Goal: Task Accomplishment & Management: Complete application form

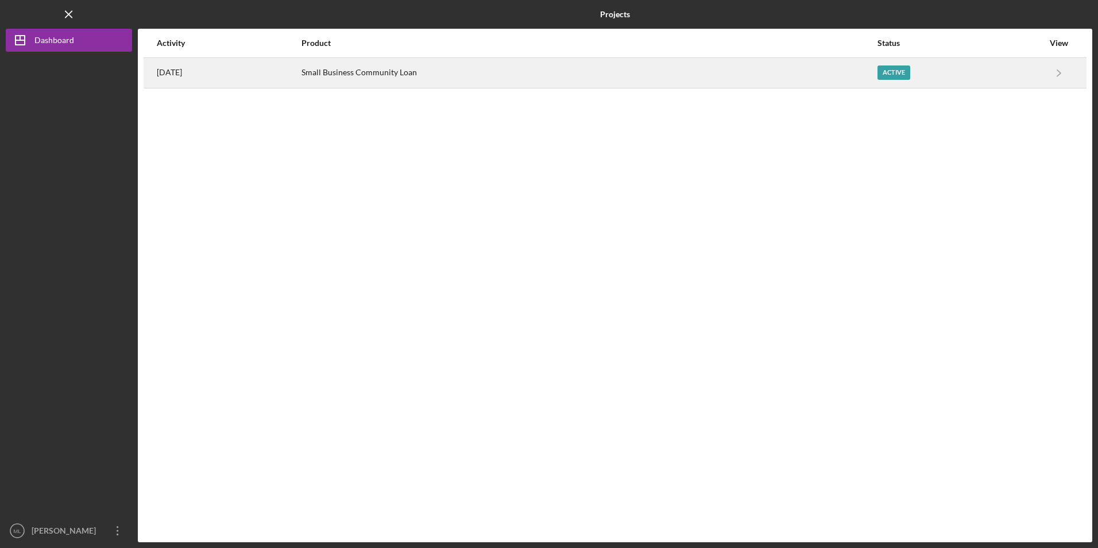
click at [340, 73] on div "Small Business Community Loan" at bounding box center [589, 73] width 575 height 29
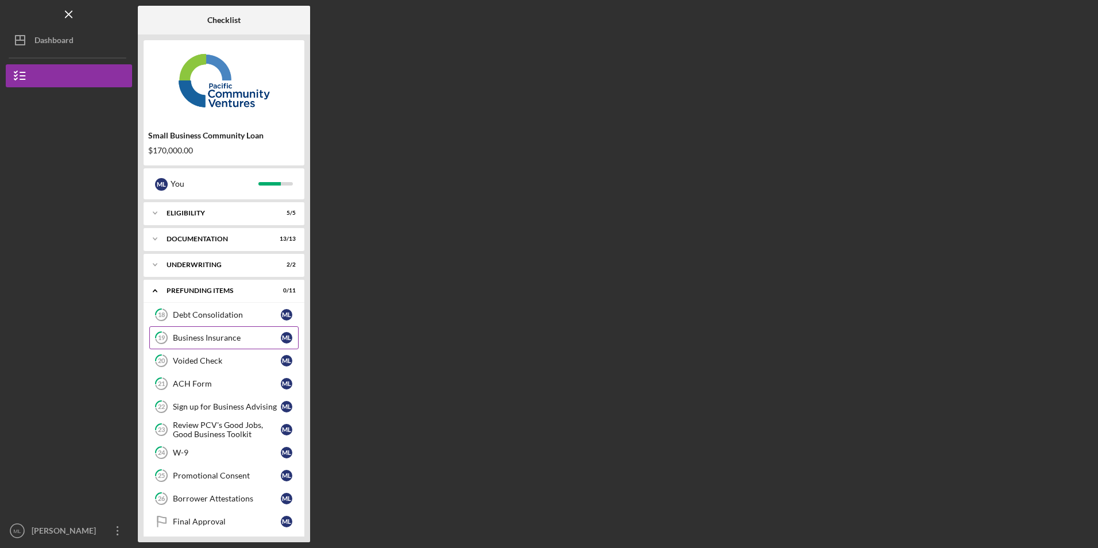
click at [202, 338] on div "Business Insurance" at bounding box center [227, 337] width 108 height 9
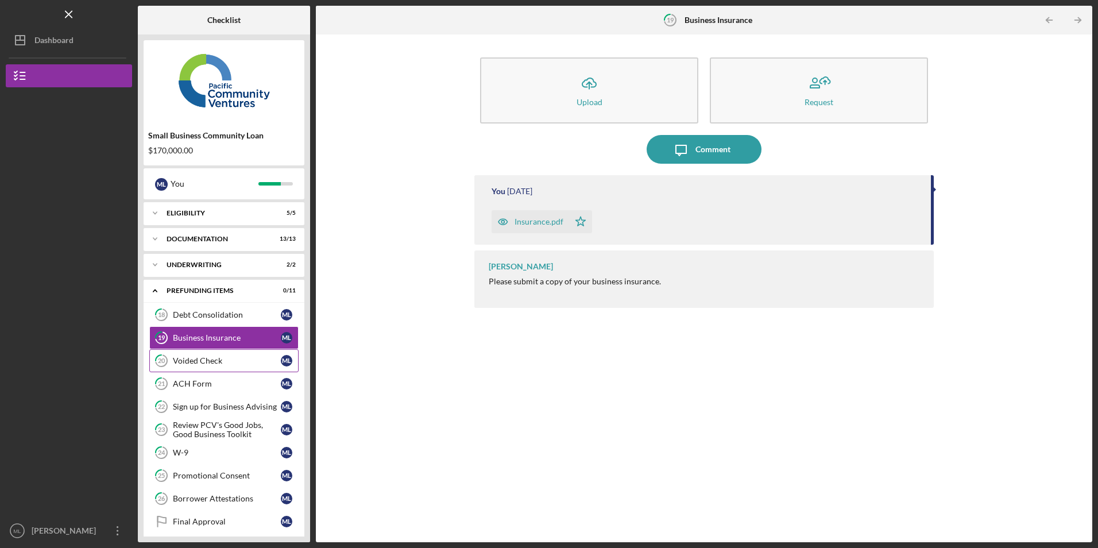
click at [221, 360] on div "Voided Check" at bounding box center [227, 360] width 108 height 9
